Goal: Participate in discussion: Engage in conversation with other users on a specific topic

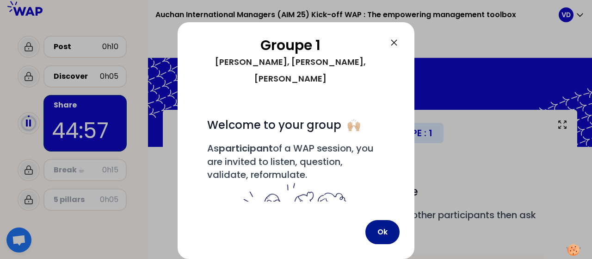
click at [383, 234] on button "Ok" at bounding box center [382, 232] width 34 height 24
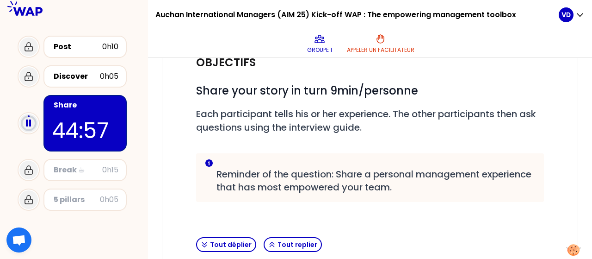
scroll to position [100, 0]
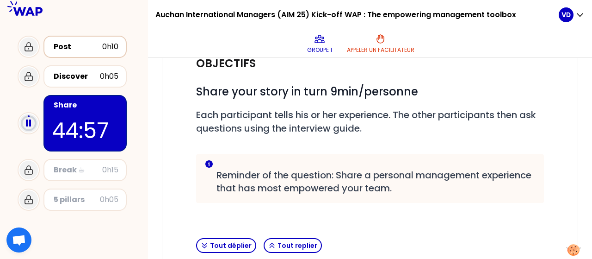
click at [85, 51] on div "Post" at bounding box center [78, 46] width 49 height 11
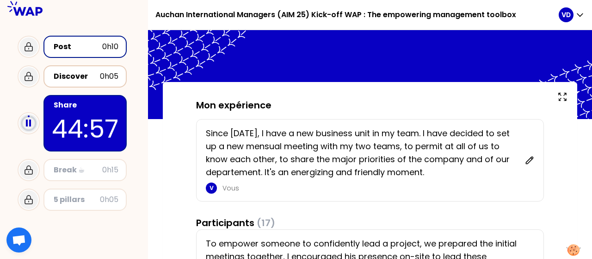
click at [71, 74] on div "Discover" at bounding box center [77, 76] width 46 height 11
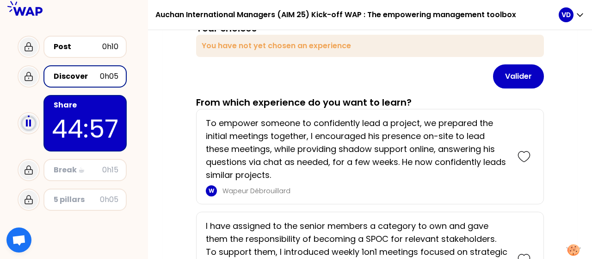
scroll to position [93, 0]
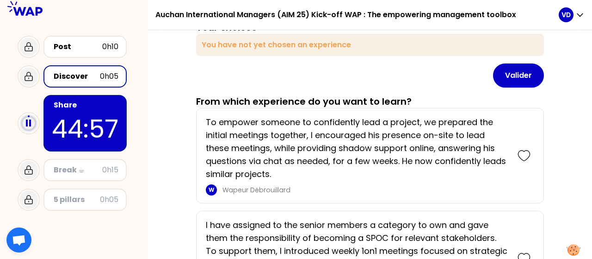
drag, startPoint x: 89, startPoint y: 163, endPoint x: 89, endPoint y: 183, distance: 19.4
click at [89, 164] on div "Break ☕ 0h15" at bounding box center [85, 169] width 67 height 13
click at [89, 194] on div "5 pillars" at bounding box center [77, 199] width 46 height 11
click at [60, 206] on div "5 pillars 0h05" at bounding box center [84, 199] width 83 height 22
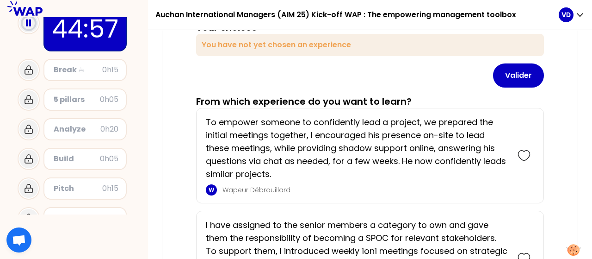
scroll to position [148, 0]
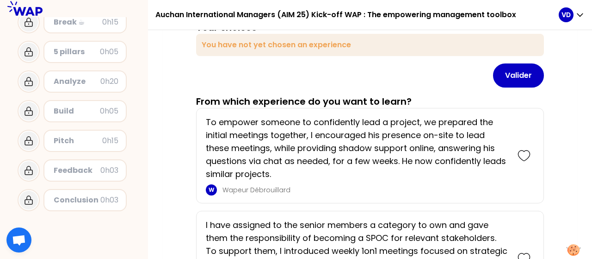
drag, startPoint x: 74, startPoint y: 144, endPoint x: 75, endPoint y: 156, distance: 12.6
click at [74, 147] on div "Pitch 0h15" at bounding box center [84, 141] width 83 height 22
drag, startPoint x: 80, startPoint y: 170, endPoint x: 82, endPoint y: 179, distance: 9.1
click at [80, 172] on div "Feedback" at bounding box center [77, 170] width 47 height 11
click at [82, 180] on div "Feedback 0h03" at bounding box center [84, 170] width 83 height 22
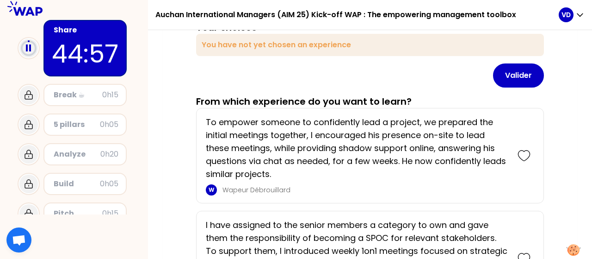
scroll to position [0, 0]
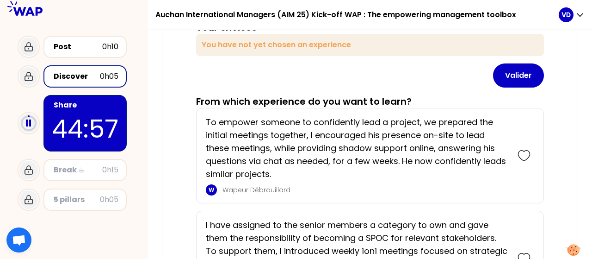
click at [32, 15] on icon at bounding box center [24, 8] width 35 height 15
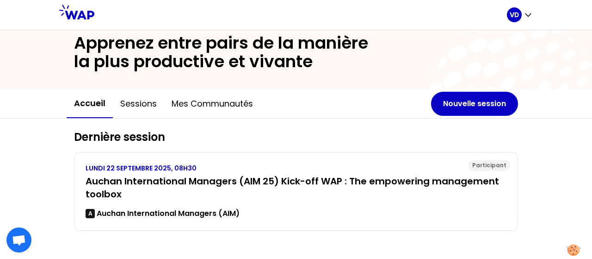
scroll to position [30, 0]
